Goal: Navigation & Orientation: Find specific page/section

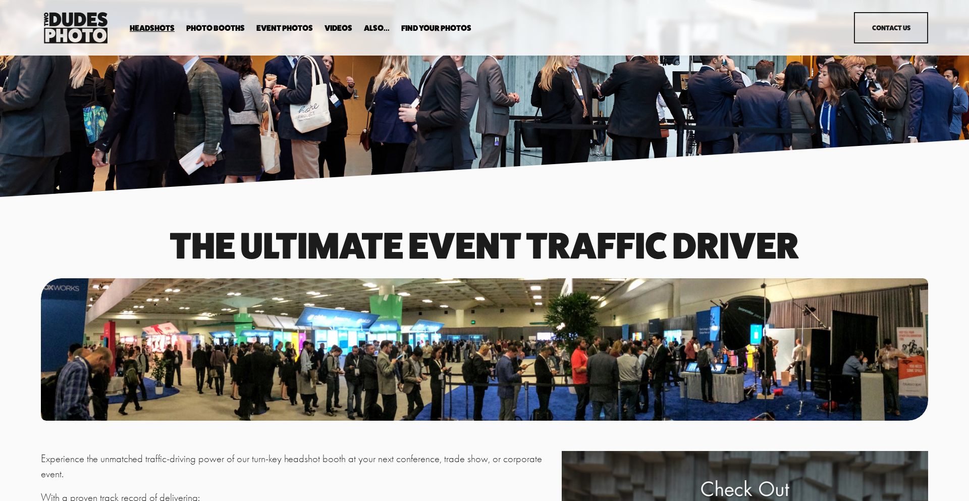
click at [0, 0] on span "Expo Headshots" at bounding box center [0, 0] width 0 height 0
click at [153, 25] on span "Headshots" at bounding box center [152, 28] width 45 height 8
click at [0, 0] on link "Headshots" at bounding box center [0, 0] width 0 height 0
click at [0, 0] on span "Expo Headshots" at bounding box center [0, 0] width 0 height 0
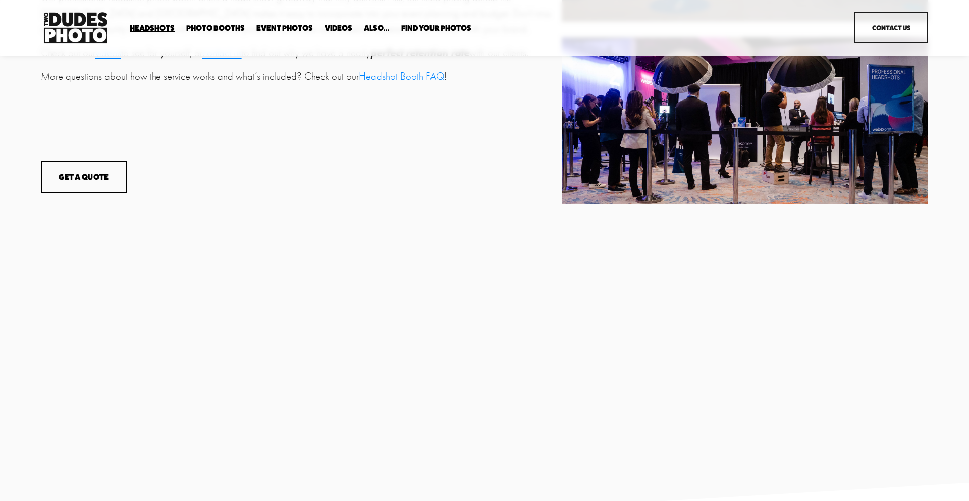
scroll to position [612, 0]
